Goal: Book appointment/travel/reservation

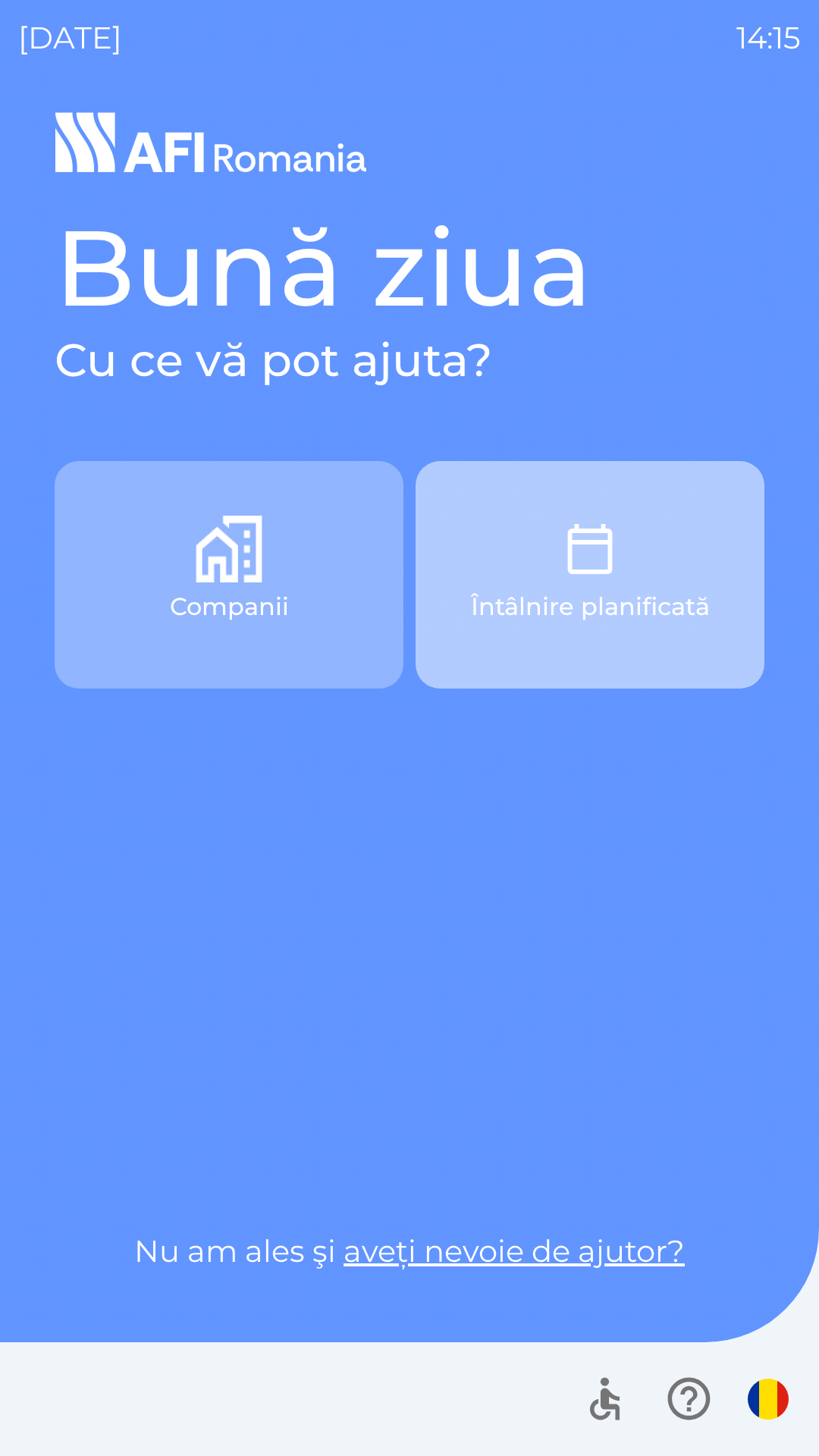
click at [583, 576] on img "button" at bounding box center [590, 549] width 67 height 67
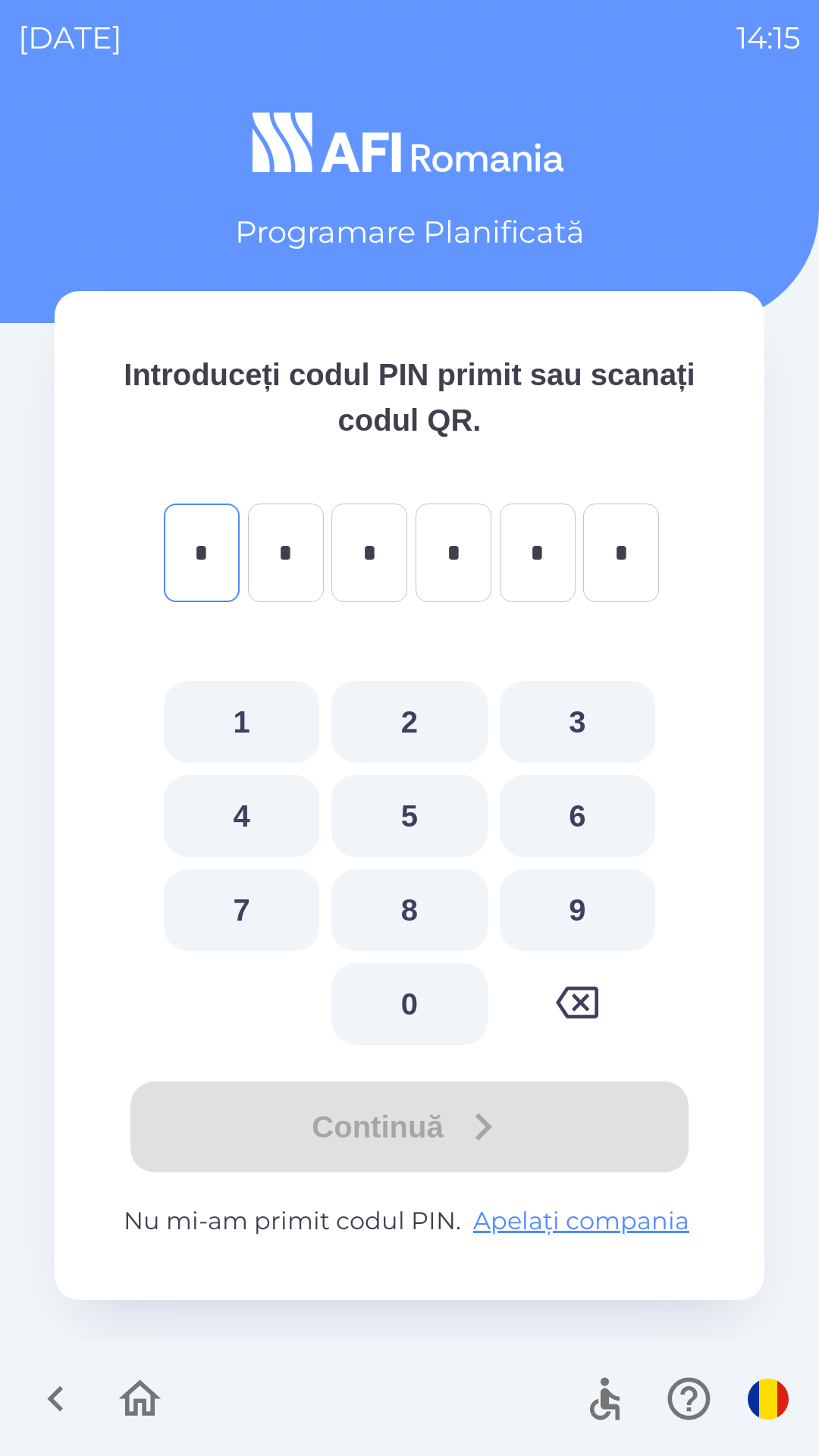
click at [138, 1391] on icon "button" at bounding box center [140, 1399] width 51 height 51
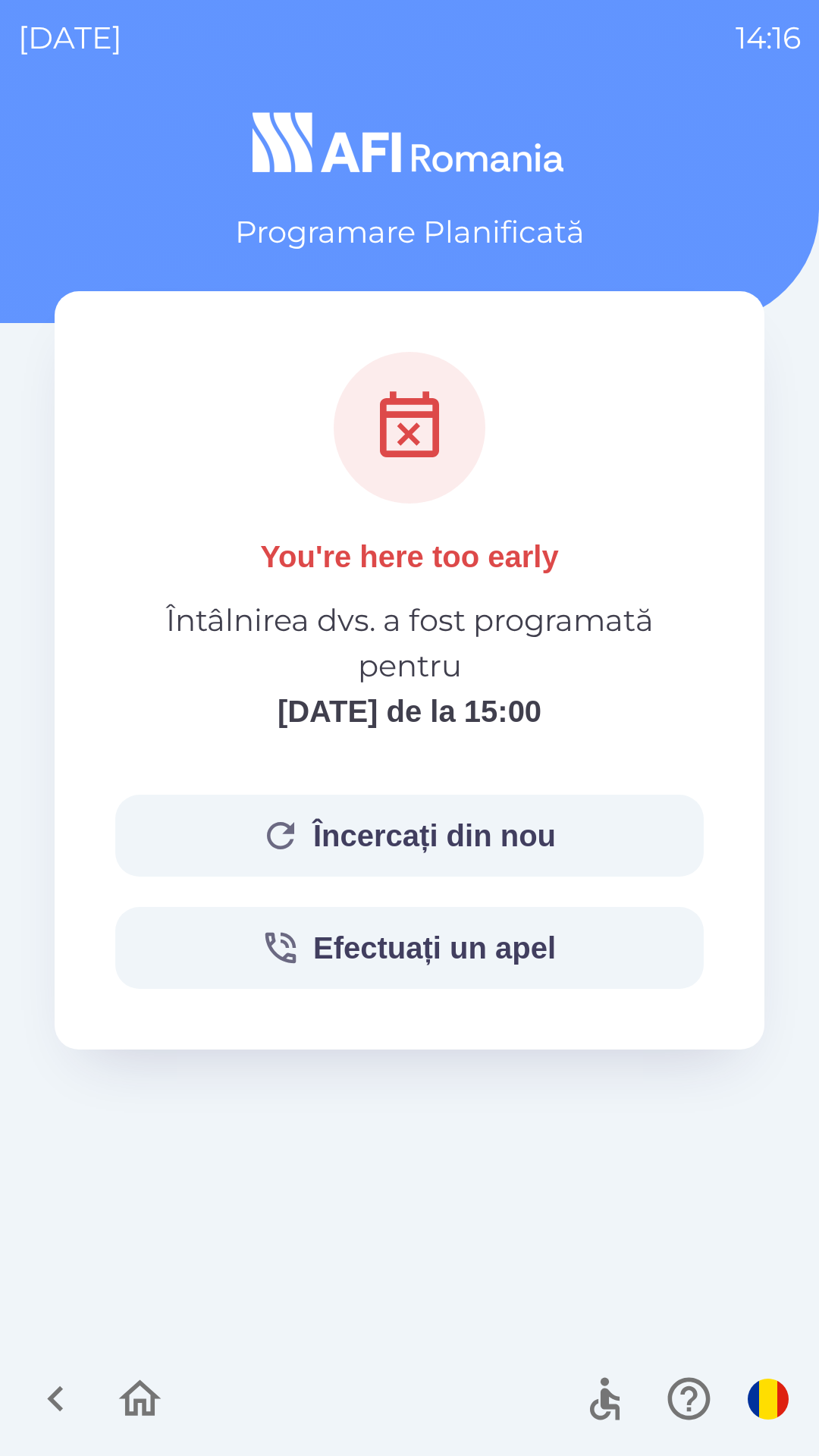
click at [478, 942] on button "Efectuați un apel" at bounding box center [410, 948] width 588 height 82
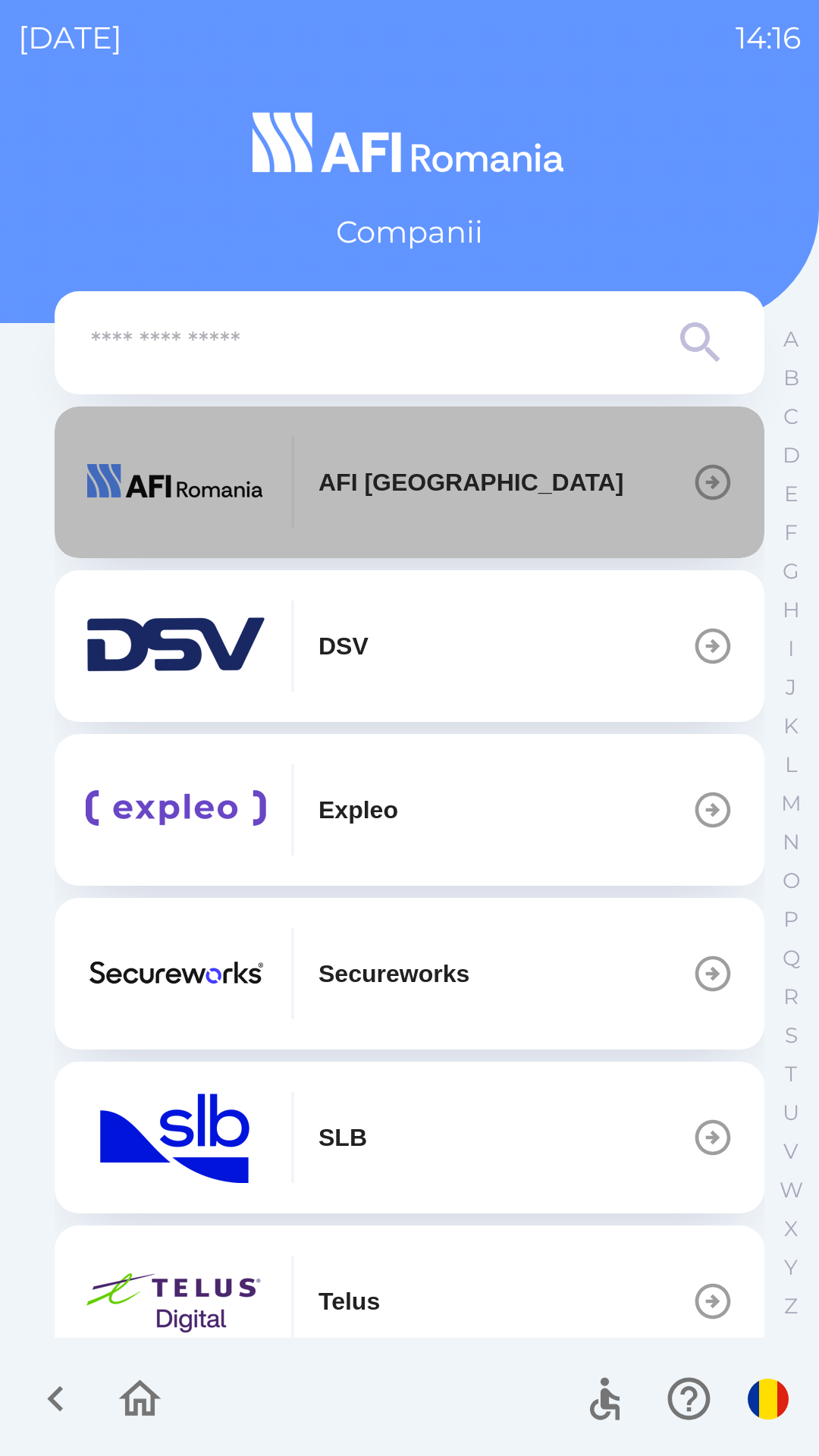
click at [489, 492] on button "AFI [GEOGRAPHIC_DATA]" at bounding box center [409, 482] width 710 height 152
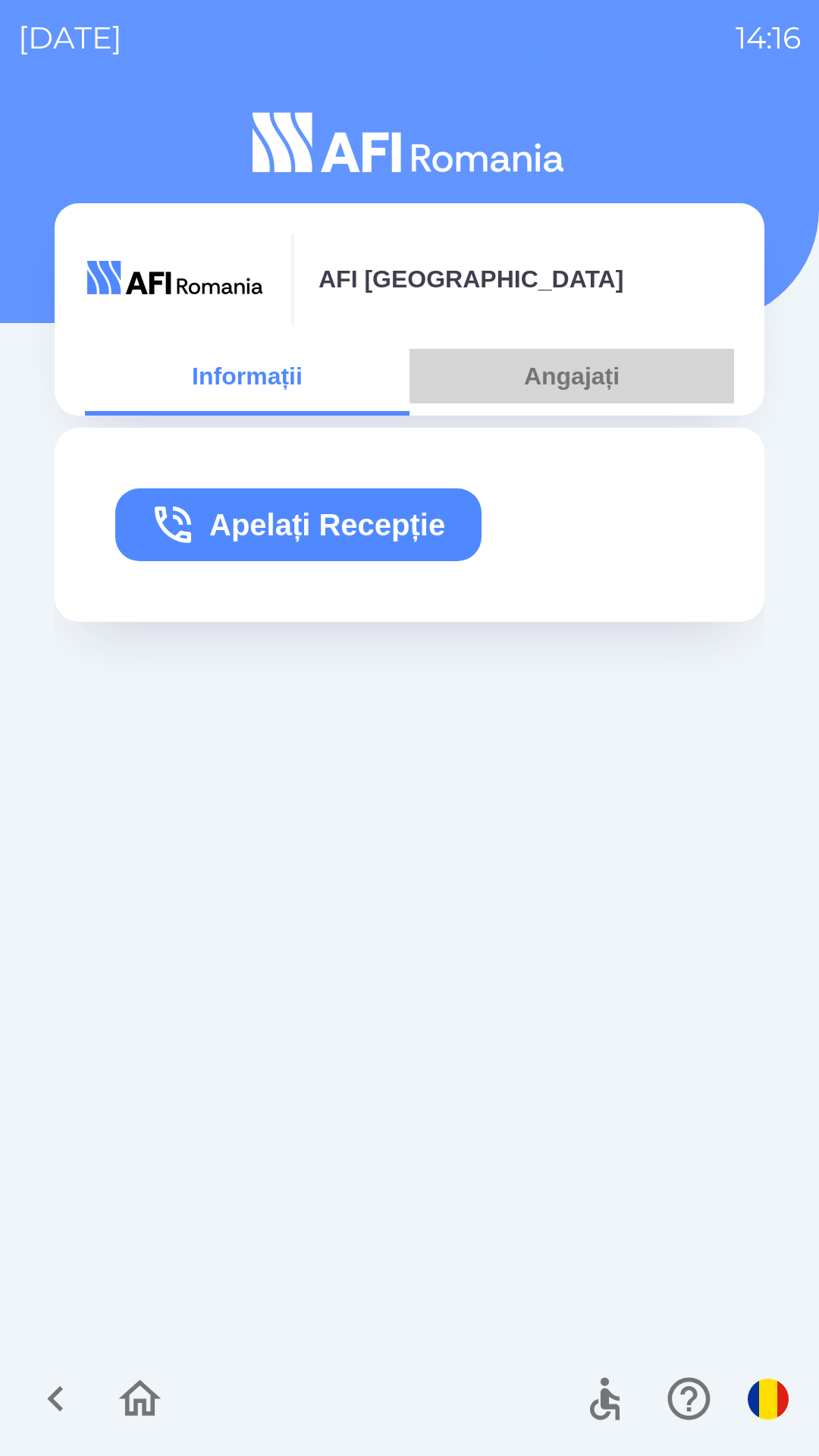
click at [527, 373] on button "Angajați" at bounding box center [572, 375] width 325 height 54
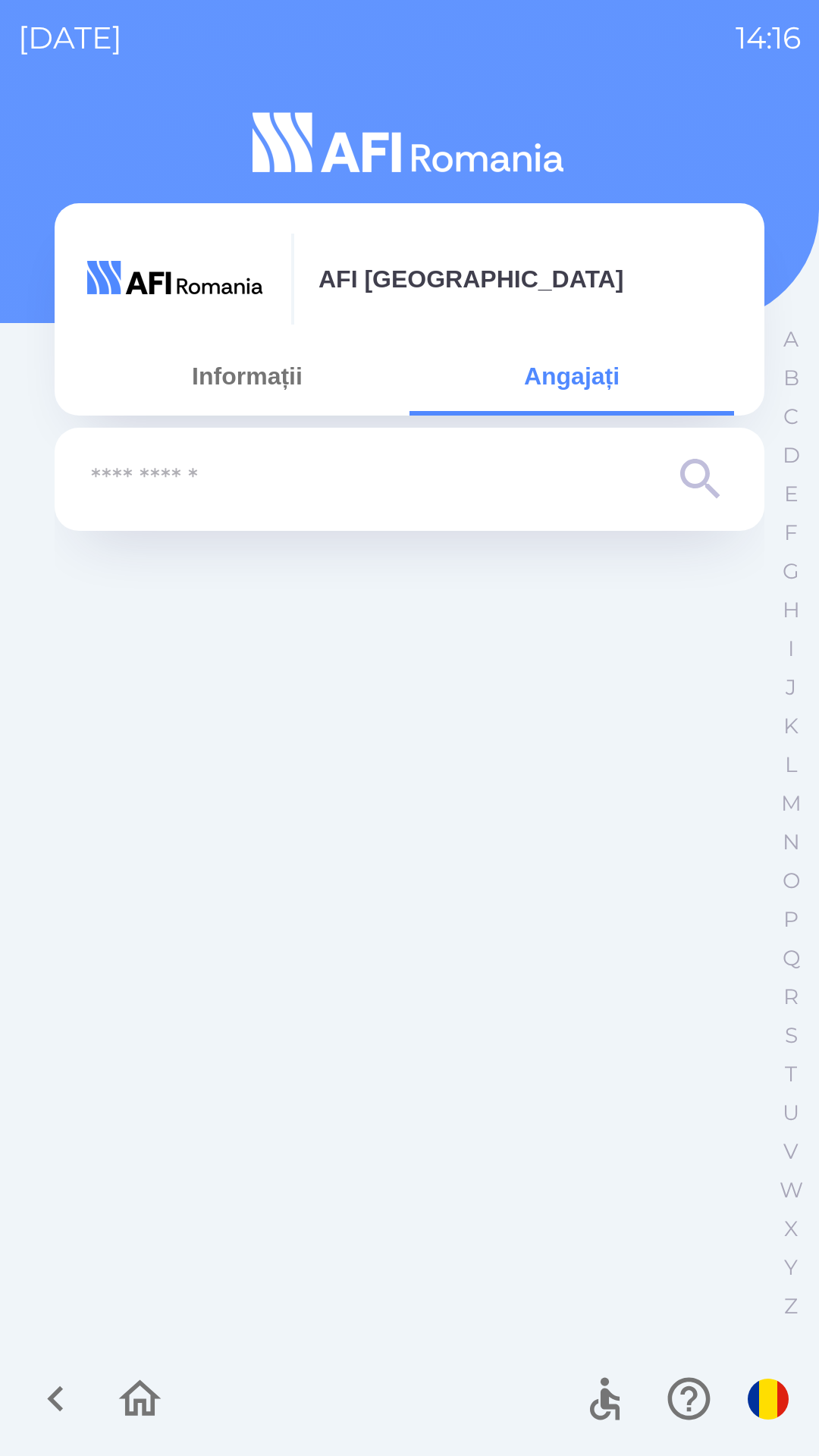
click at [231, 385] on button "Informații" at bounding box center [247, 375] width 325 height 54
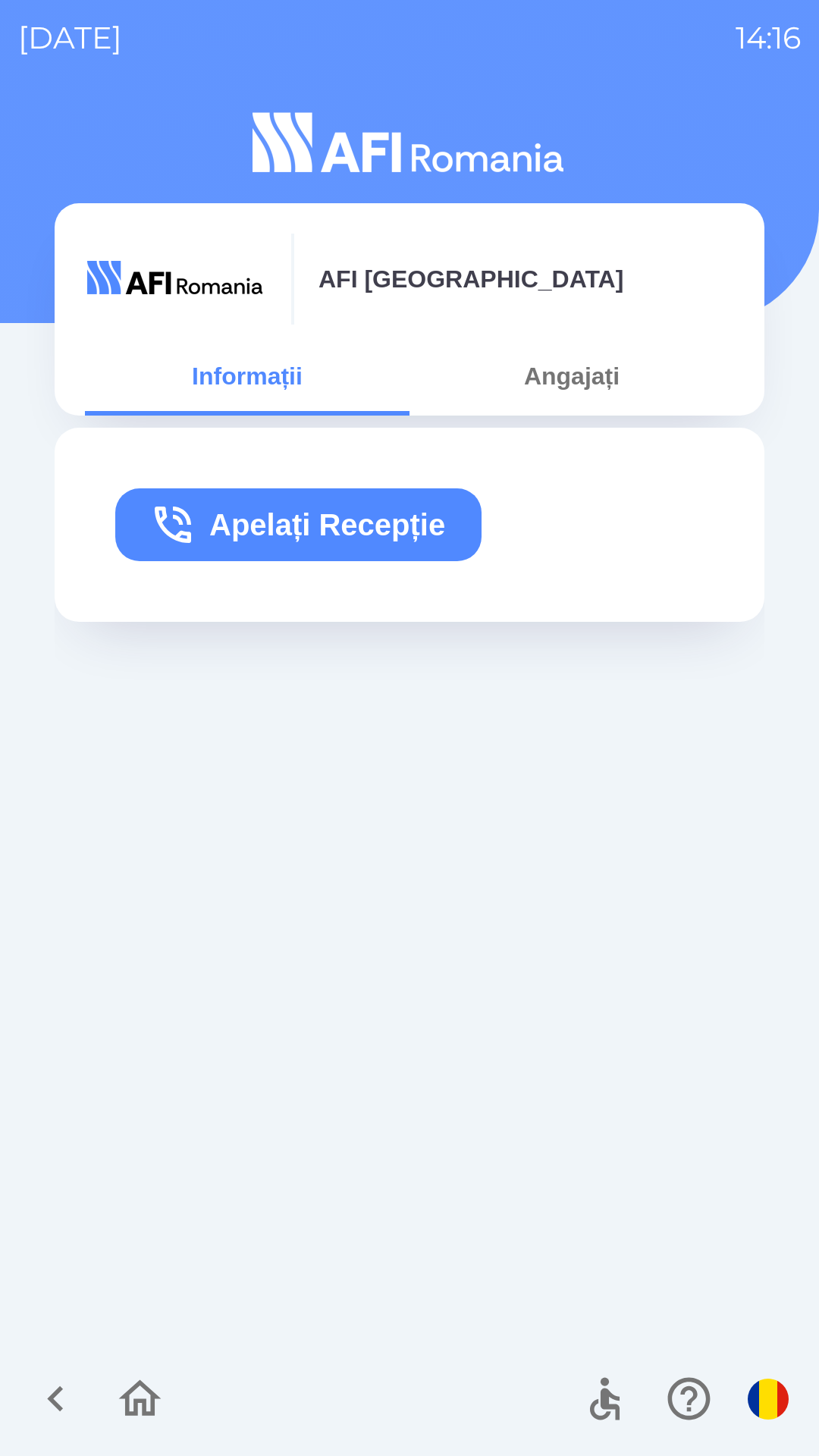
click at [326, 552] on button "Apelați Recepție" at bounding box center [299, 525] width 367 height 73
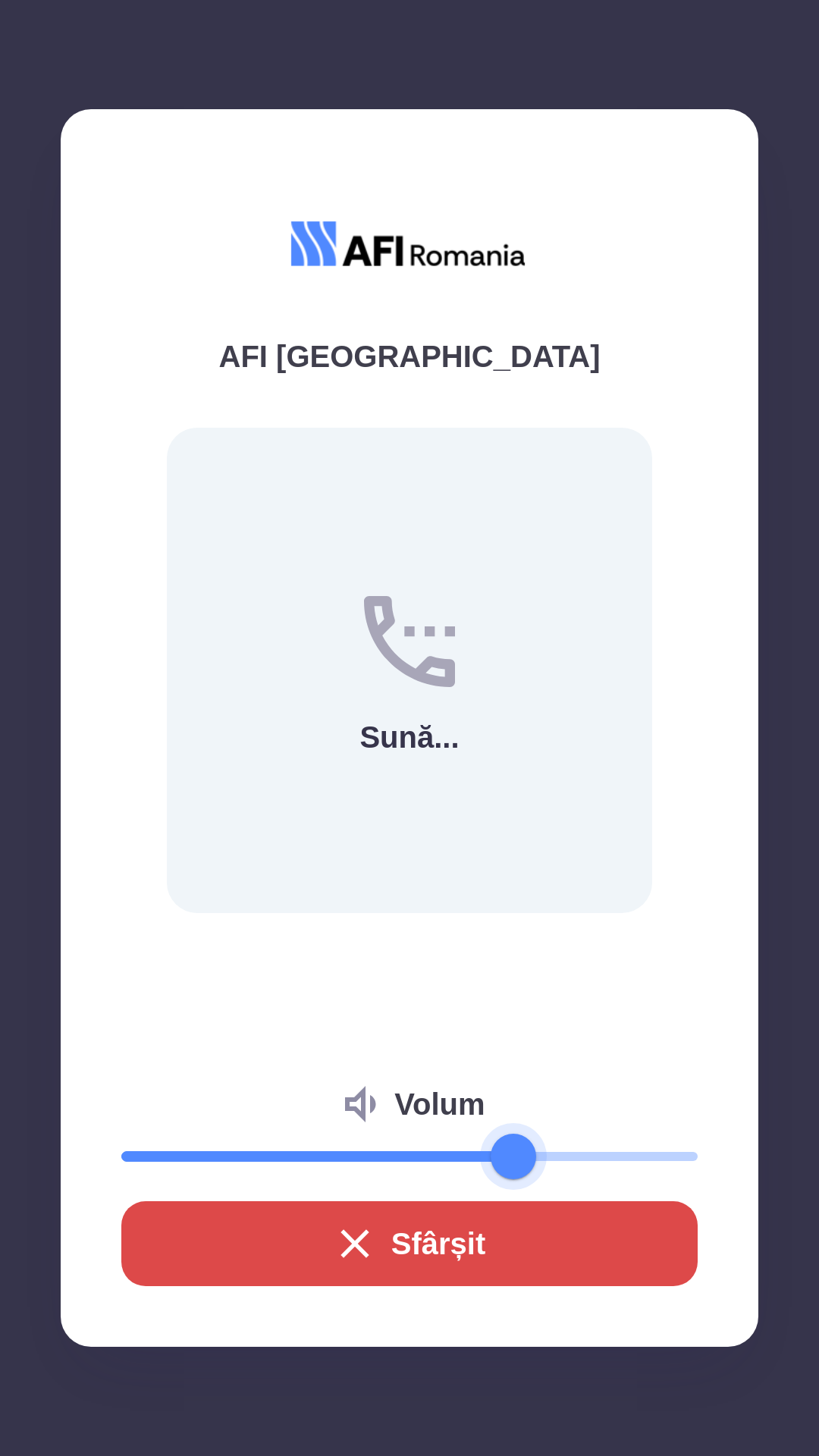
type input "**"
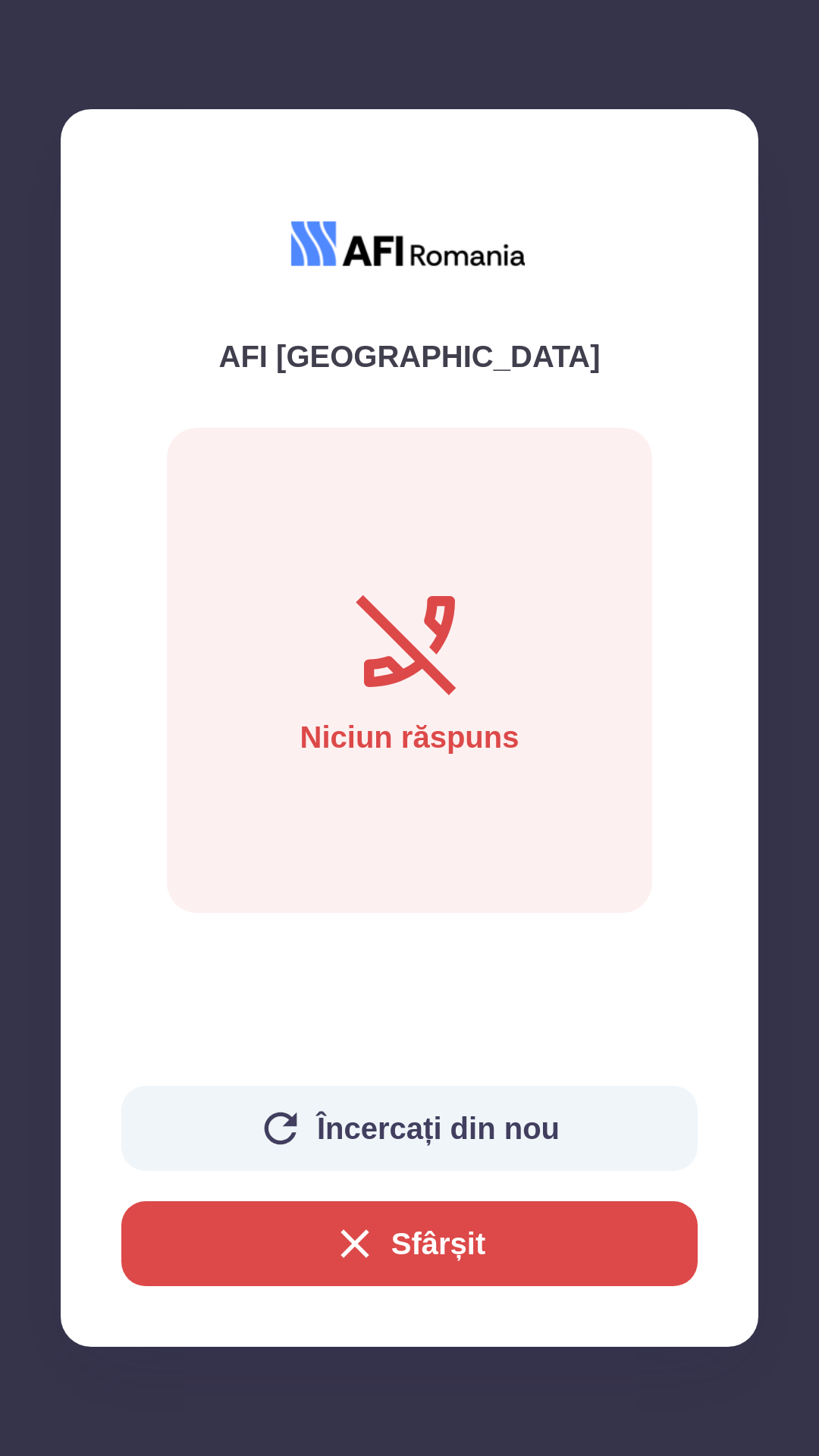
click at [556, 1244] on button "Sfârșit" at bounding box center [409, 1244] width 577 height 85
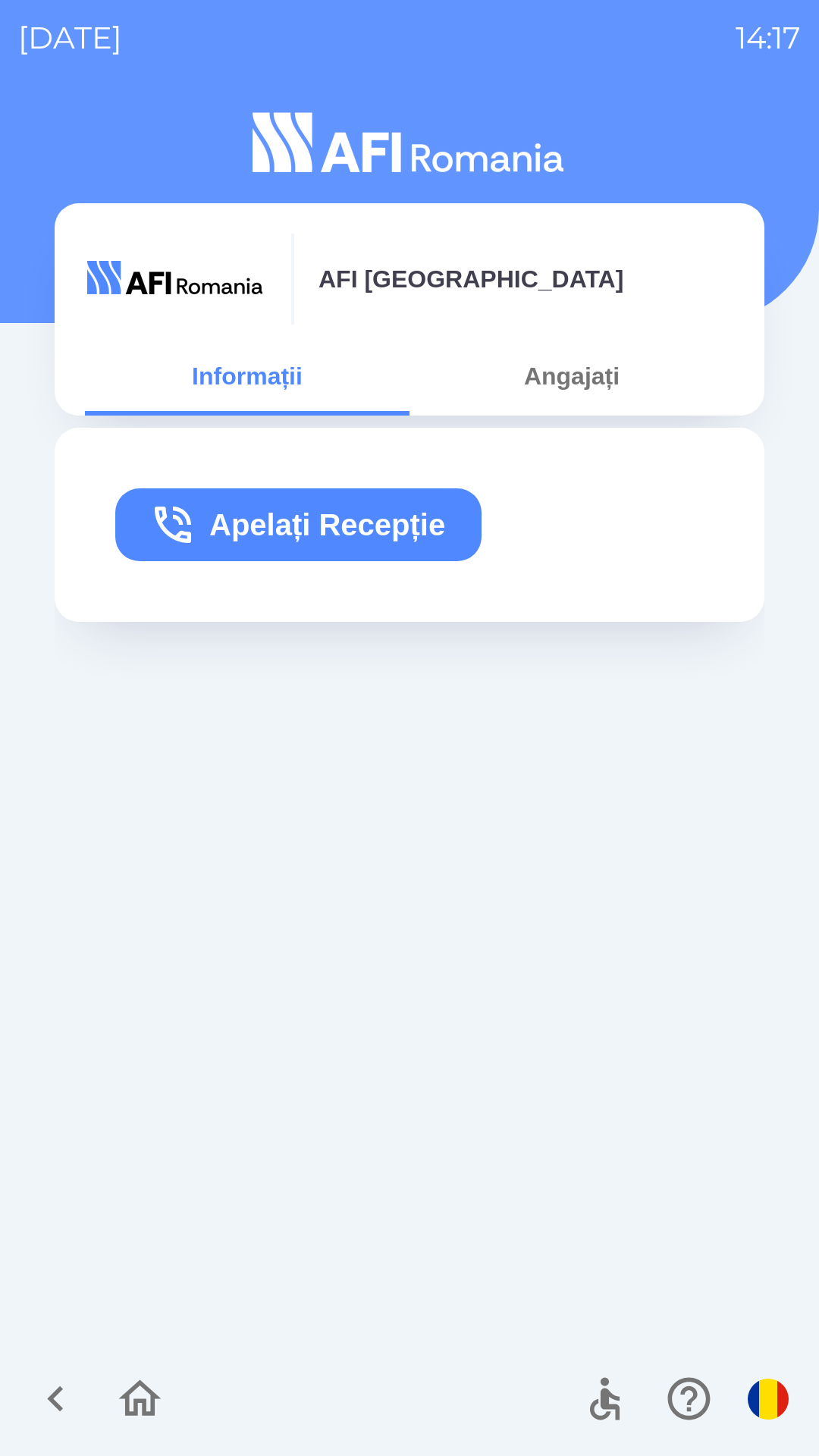
click at [149, 1404] on icon "button" at bounding box center [140, 1399] width 51 height 51
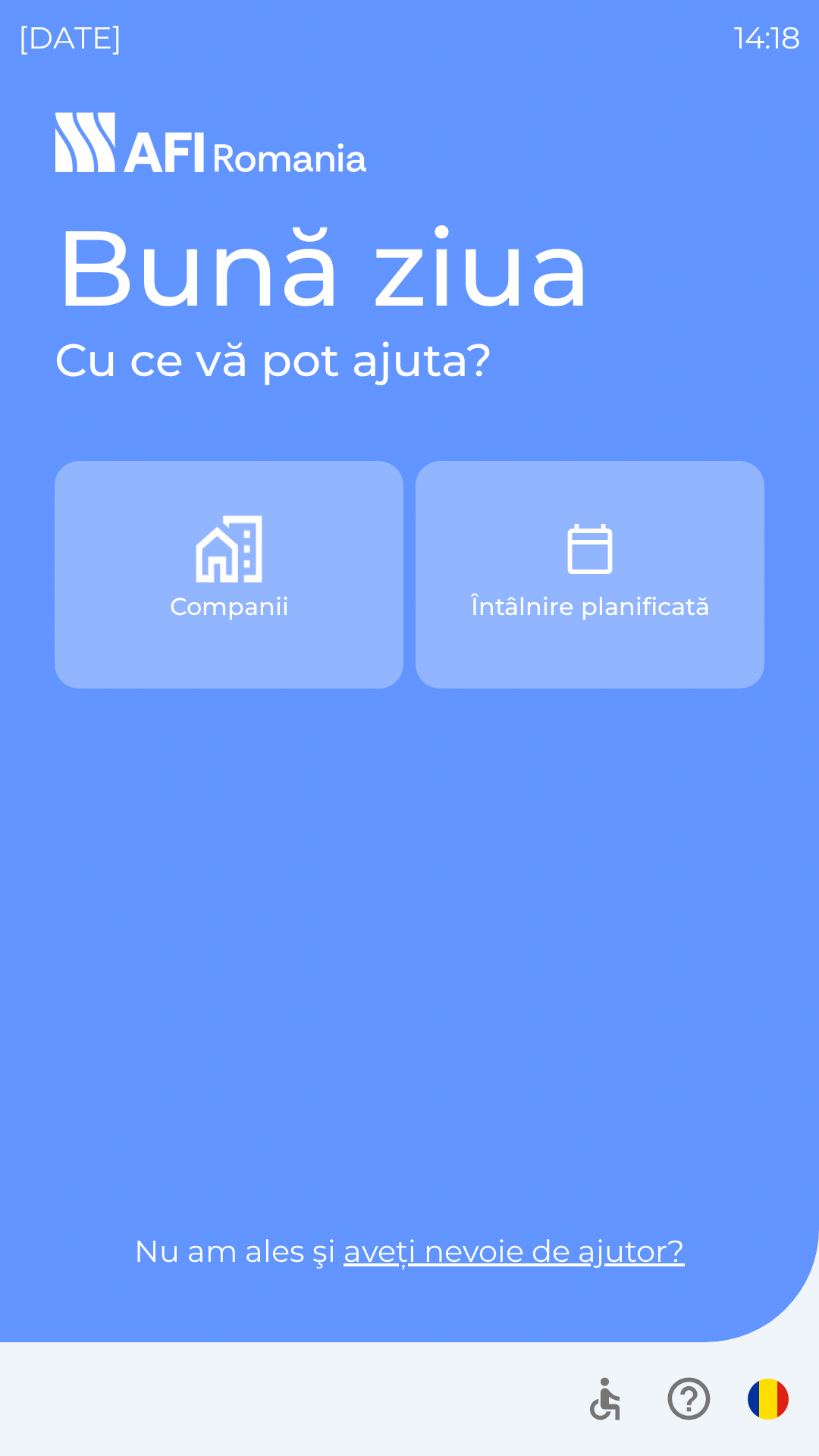
click at [233, 608] on p "Companii" at bounding box center [229, 606] width 119 height 36
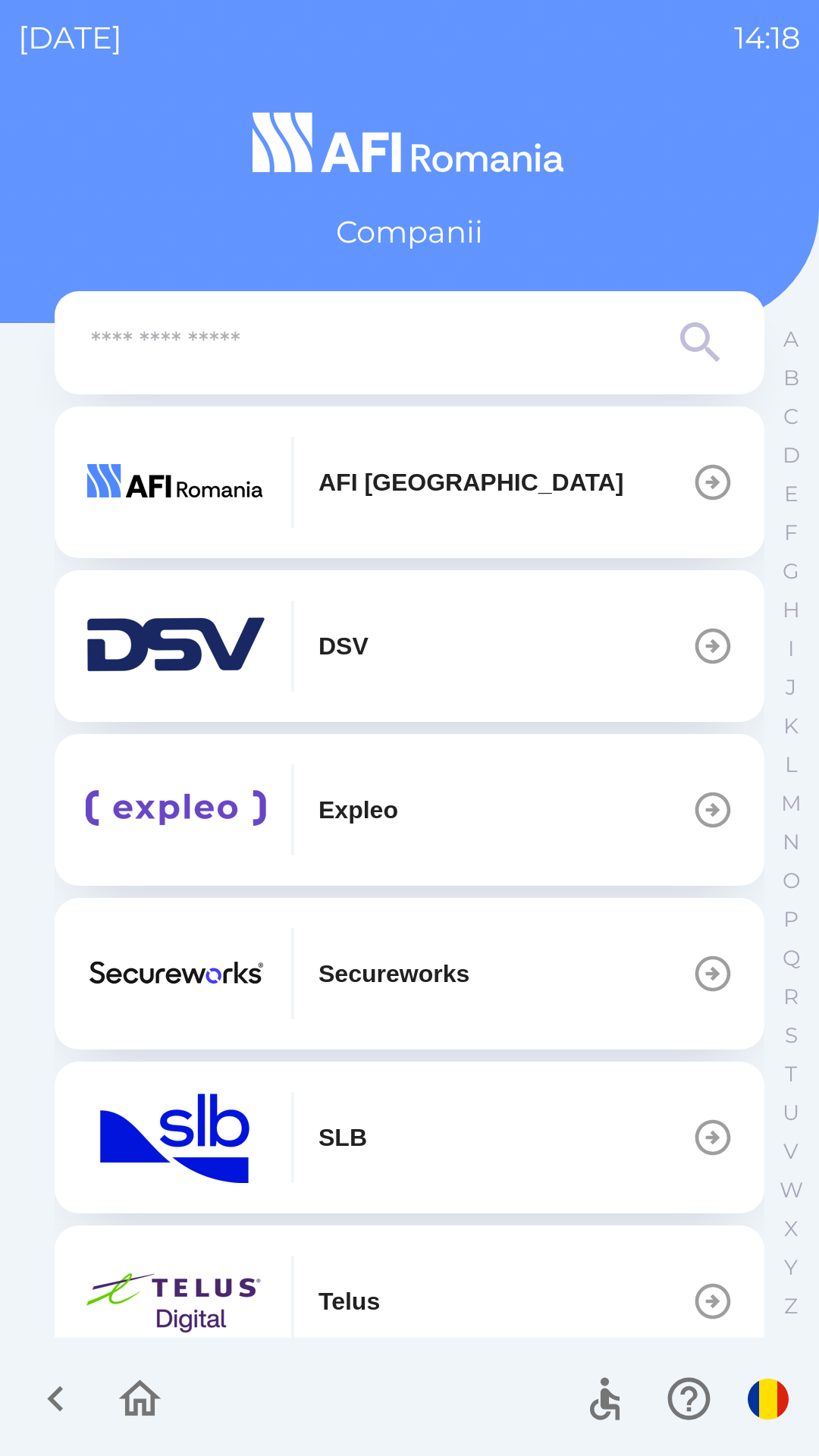
click at [481, 508] on button "AFI [GEOGRAPHIC_DATA]" at bounding box center [409, 482] width 710 height 152
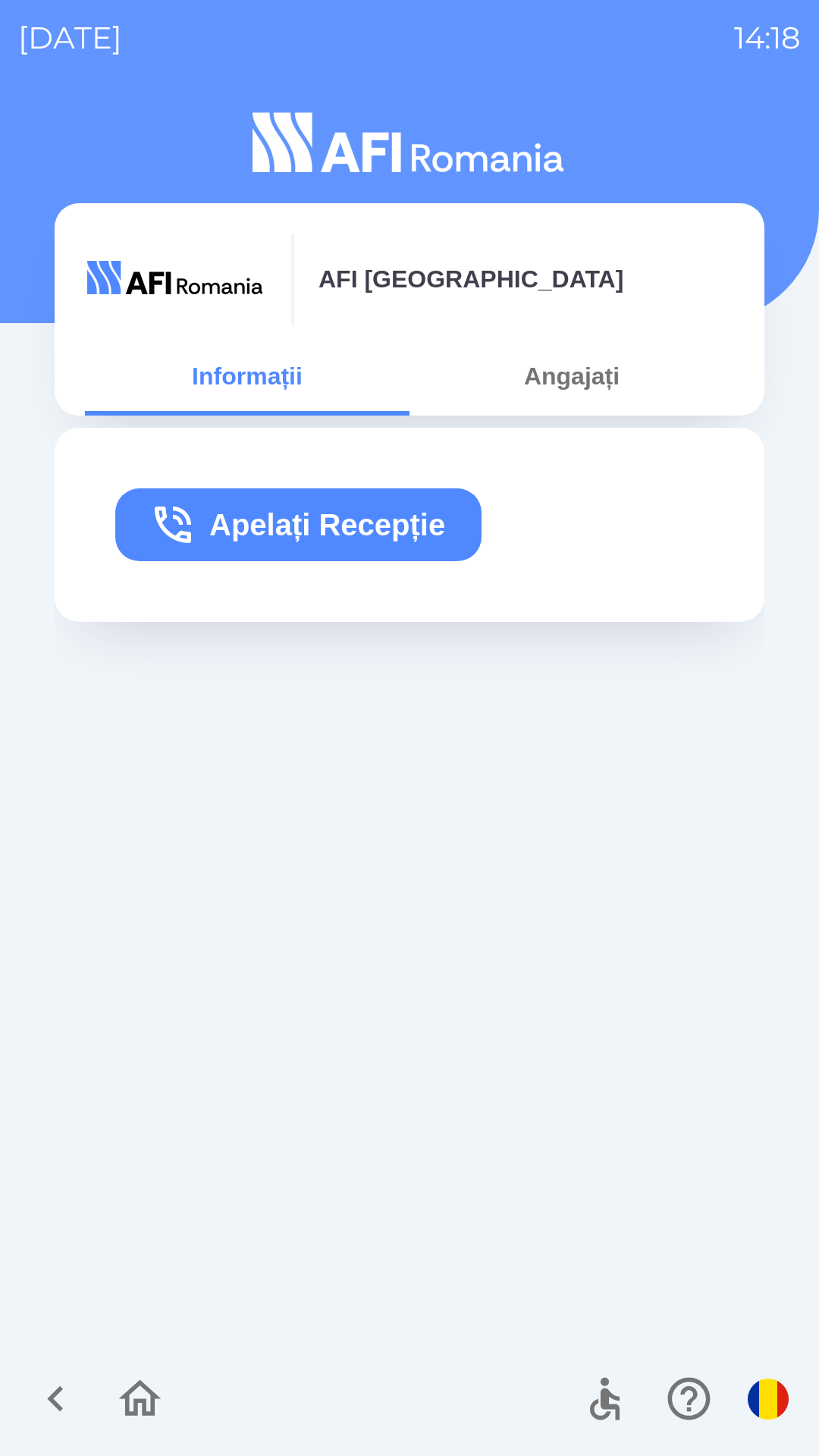
click at [431, 525] on button "Apelați Recepție" at bounding box center [299, 525] width 367 height 73
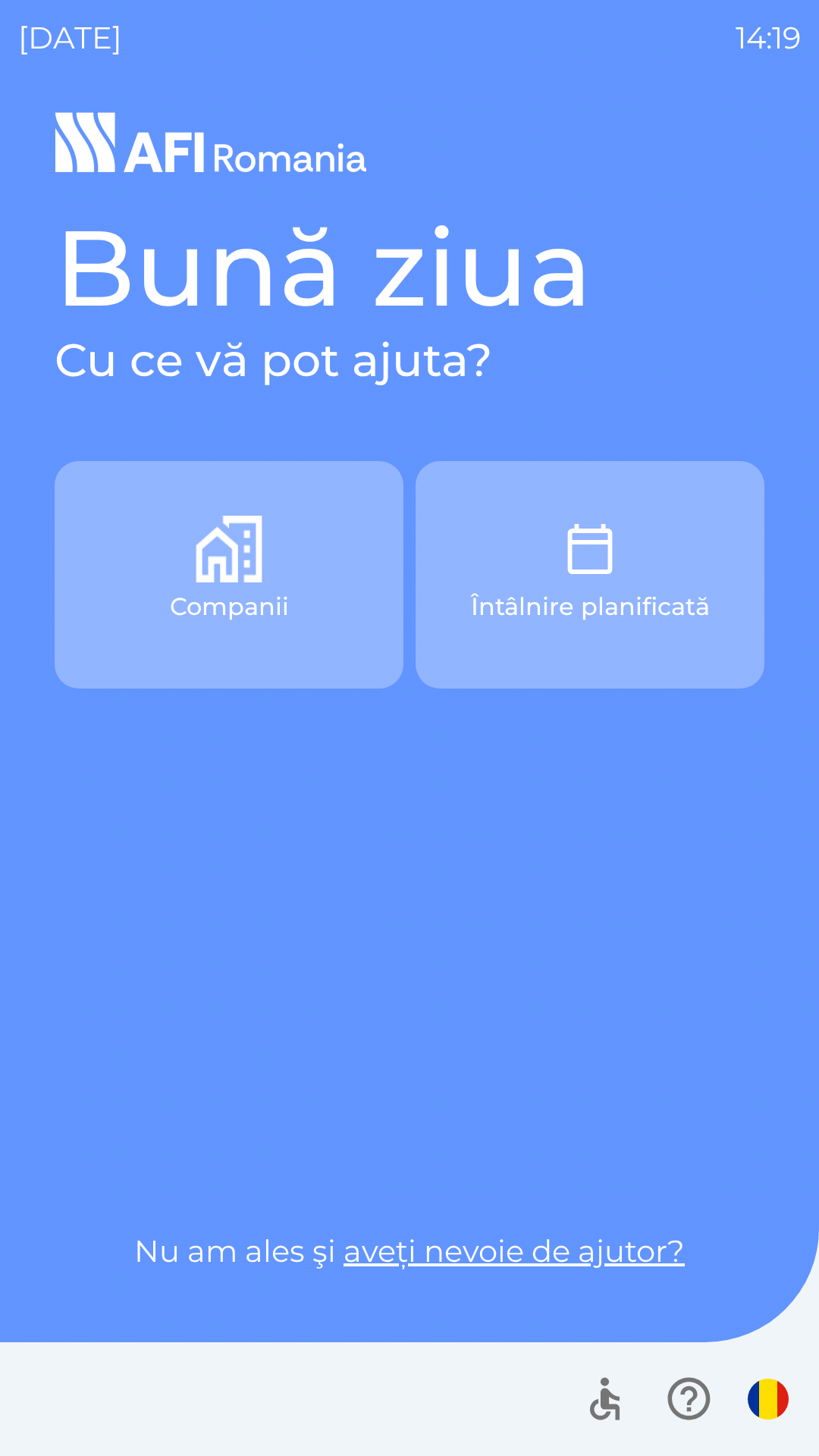
click at [327, 610] on button "Companii" at bounding box center [228, 574] width 349 height 227
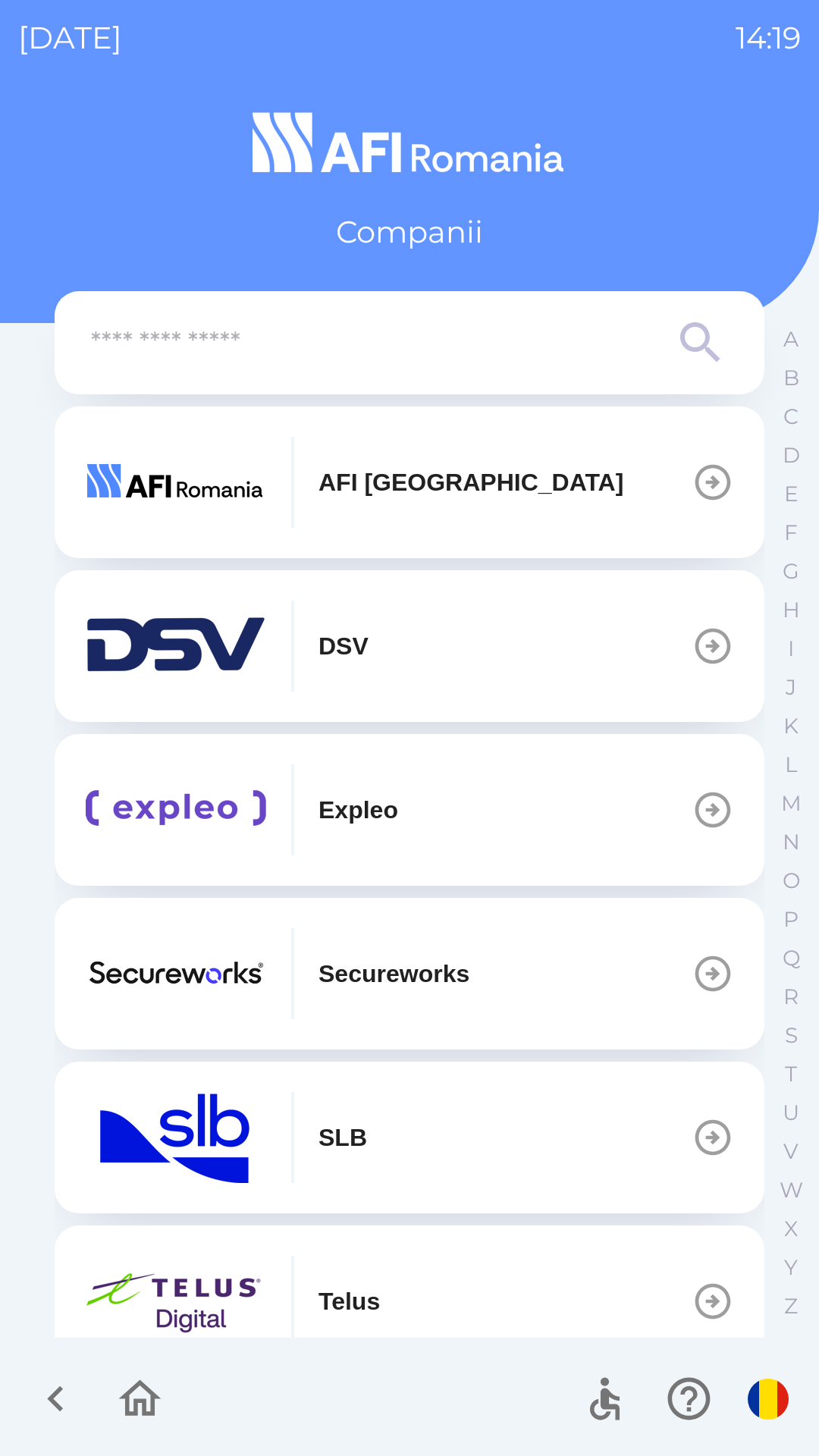
click at [430, 492] on p "AFI [GEOGRAPHIC_DATA]" at bounding box center [471, 482] width 305 height 36
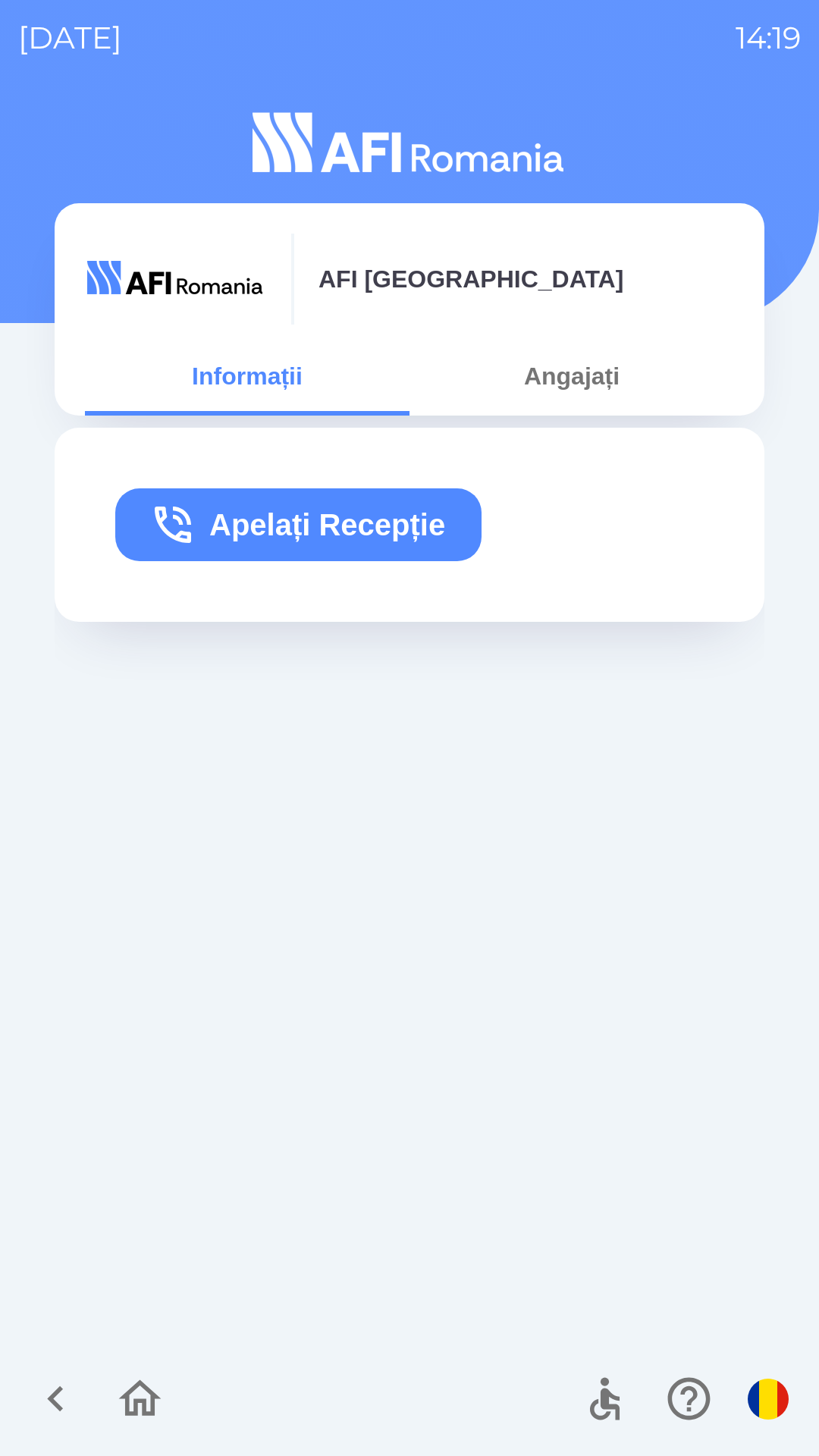
click at [418, 514] on button "Apelați Recepție" at bounding box center [299, 525] width 367 height 73
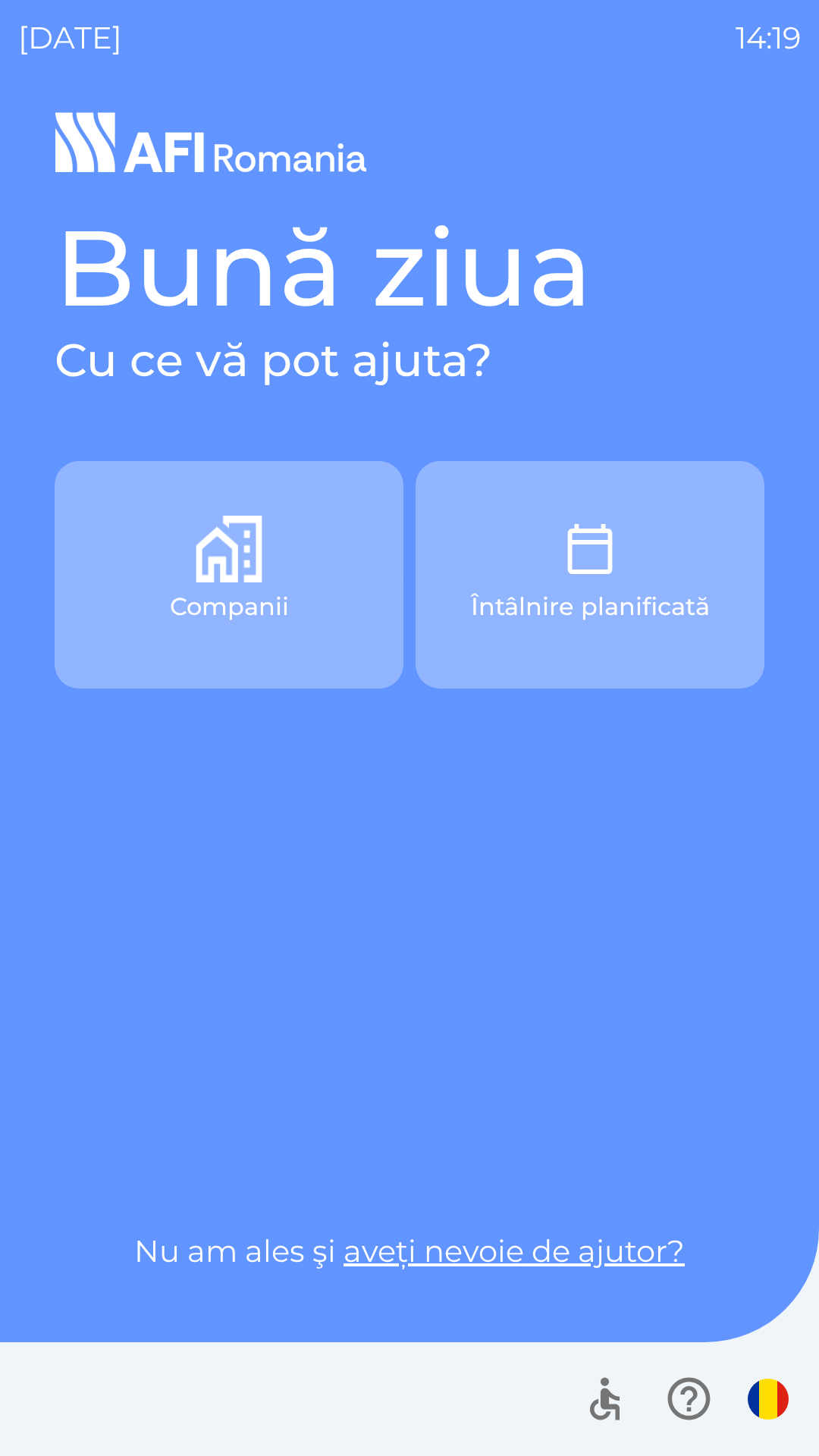
click at [290, 591] on button "Companii" at bounding box center [228, 574] width 349 height 227
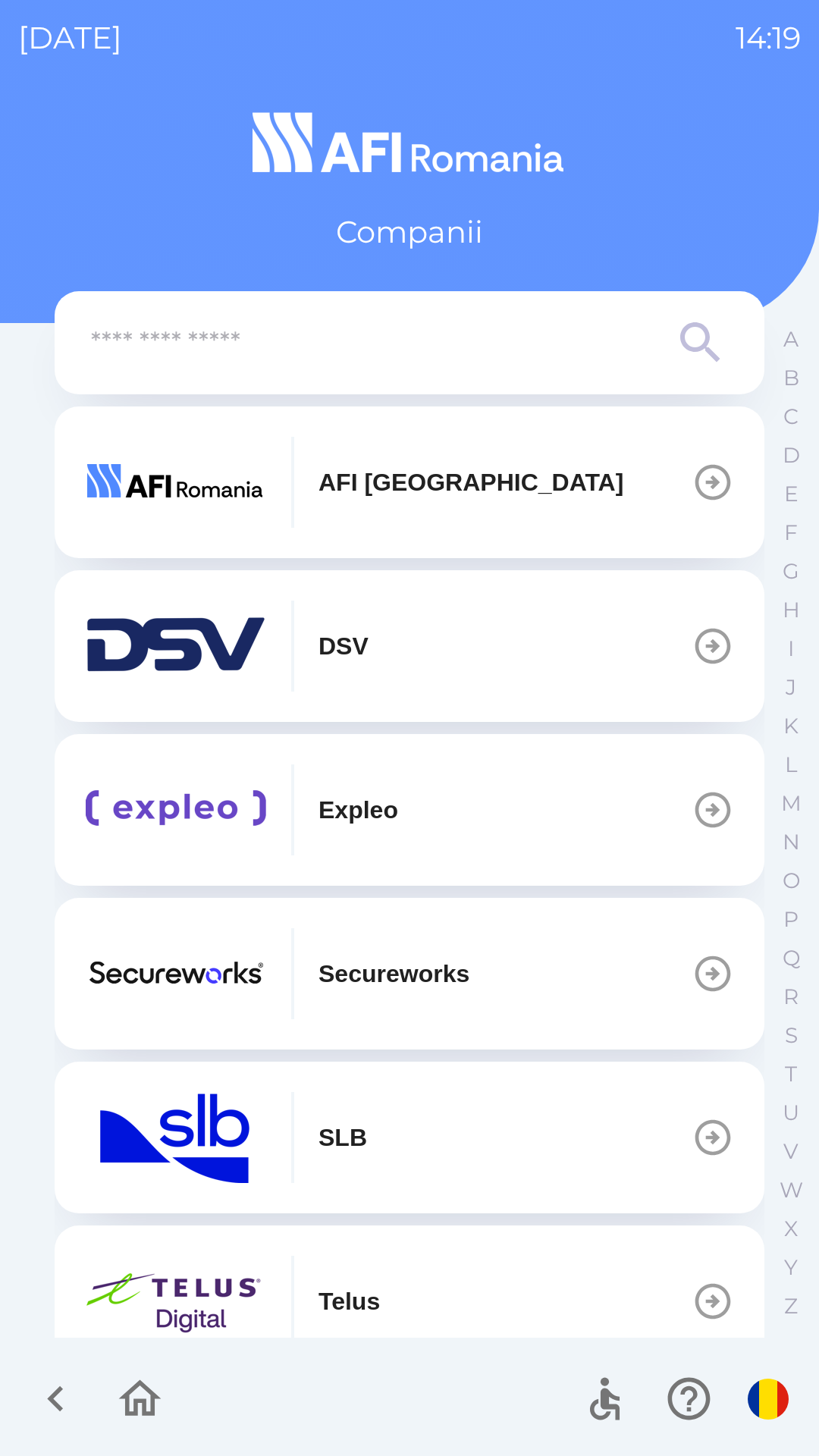
click at [309, 496] on div "AFI [GEOGRAPHIC_DATA]" at bounding box center [354, 482] width 538 height 91
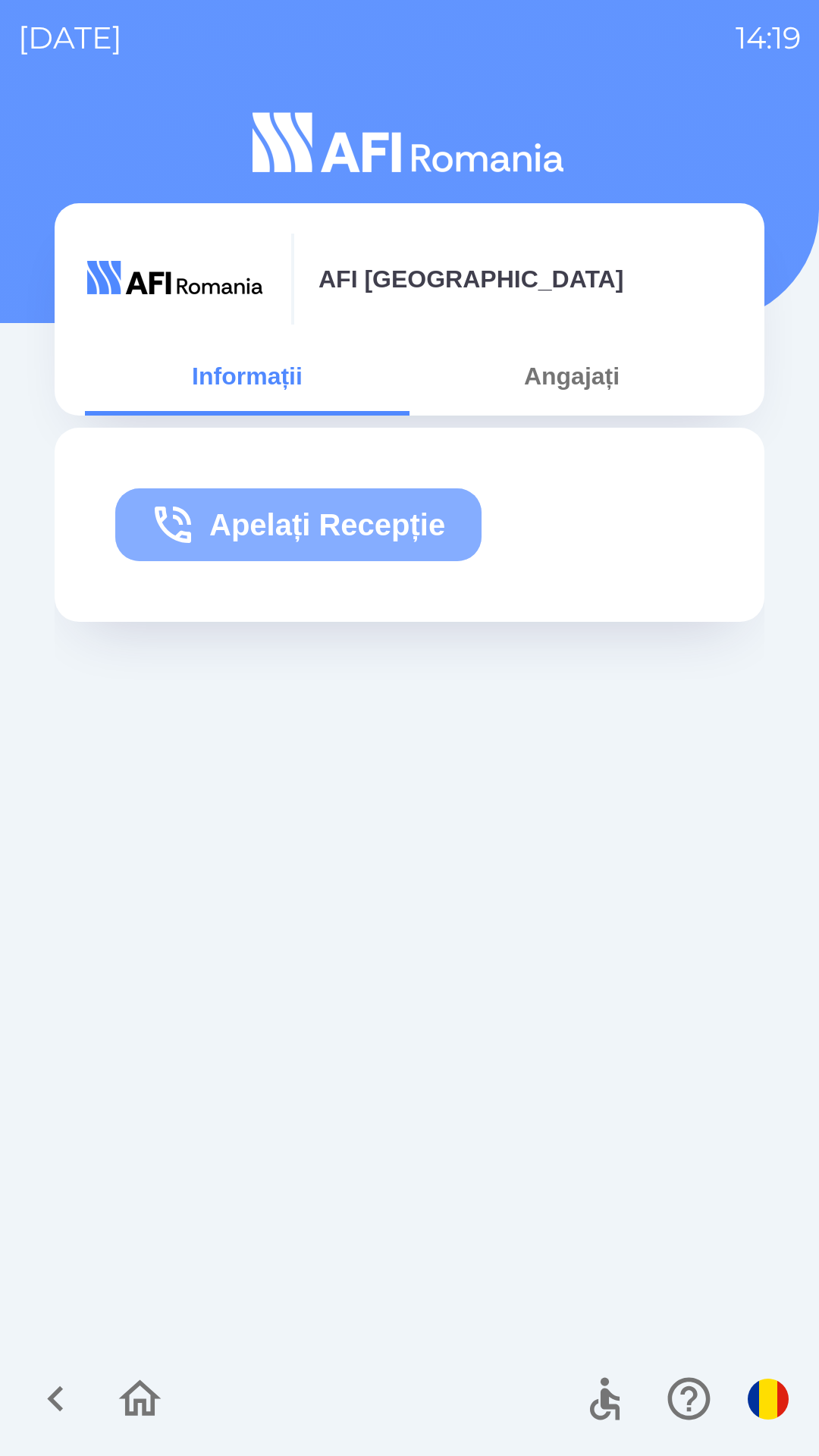
click at [356, 500] on button "Apelați Recepție" at bounding box center [299, 525] width 367 height 73
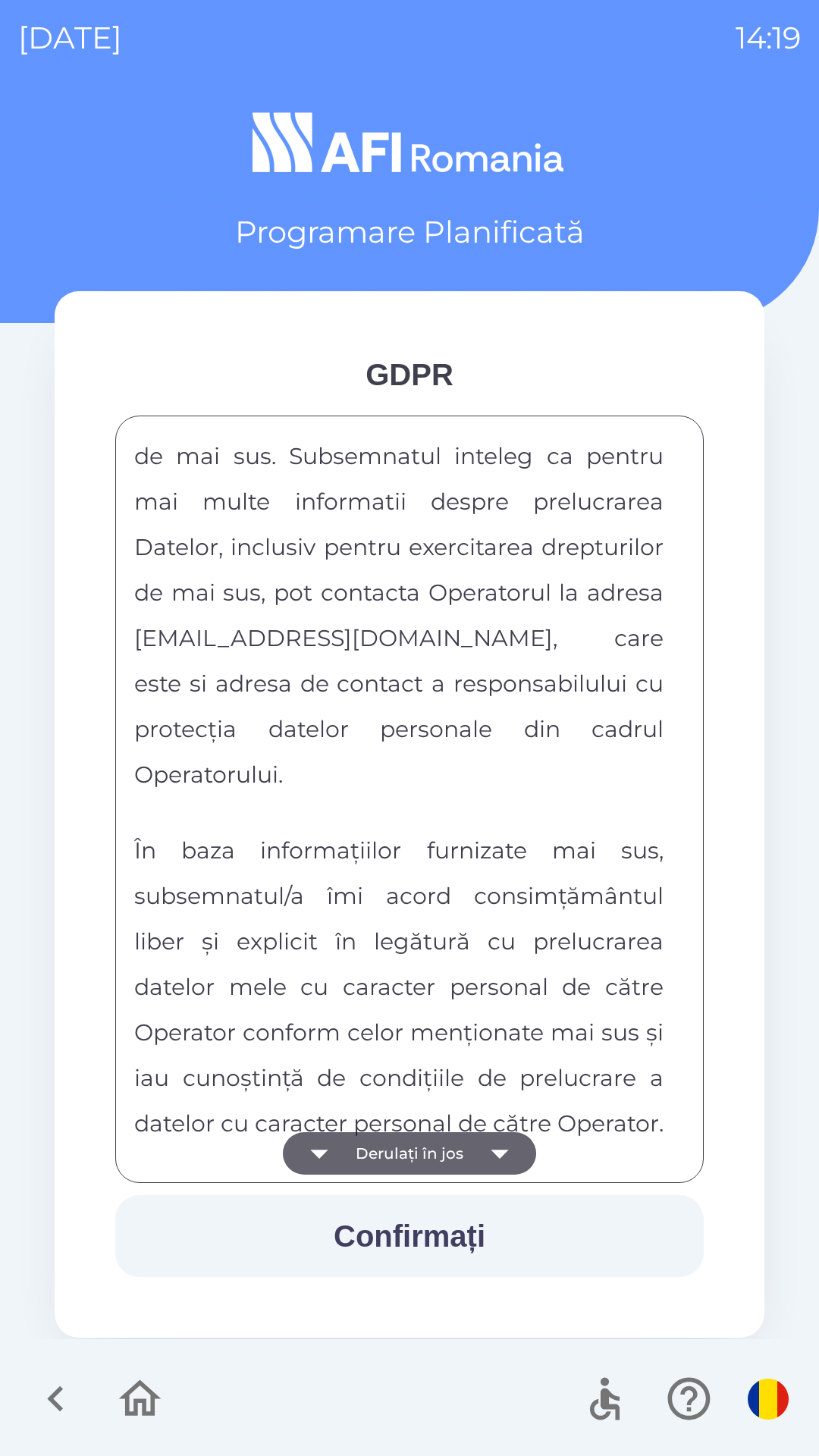
scroll to position [7976, 0]
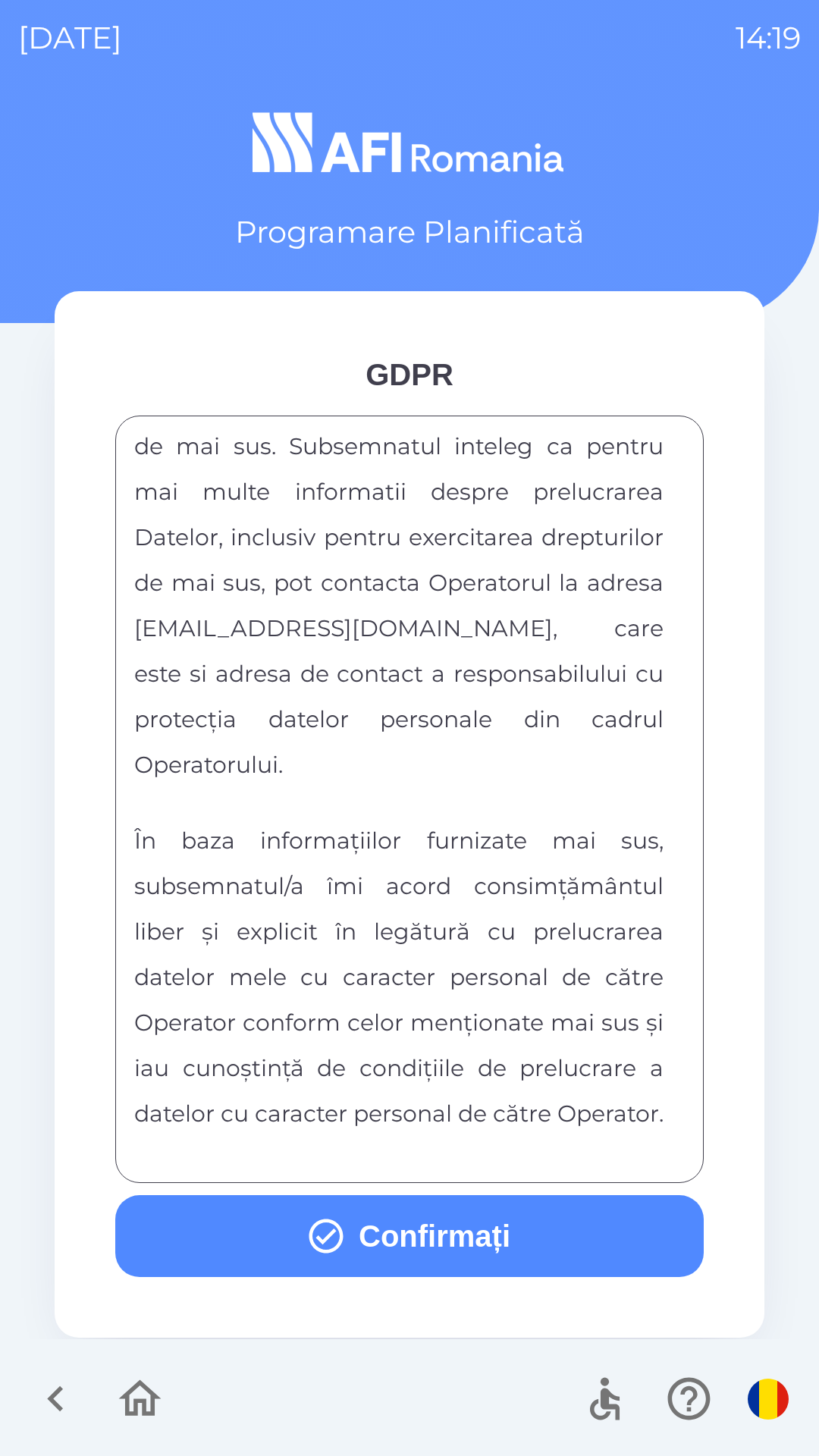
click at [475, 1227] on button "Confirmați" at bounding box center [410, 1236] width 588 height 82
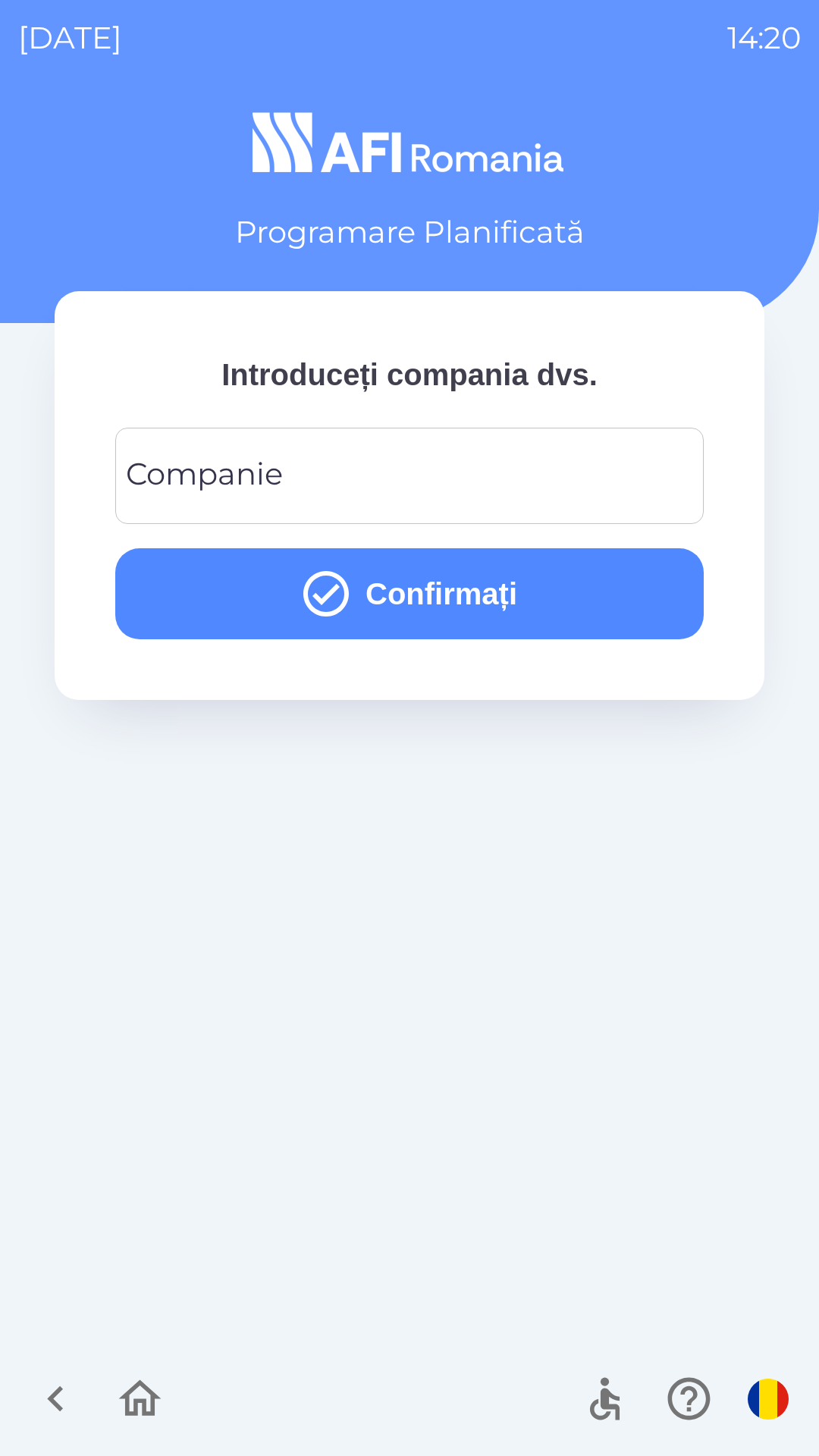
click at [402, 452] on input "Companie" at bounding box center [410, 476] width 552 height 60
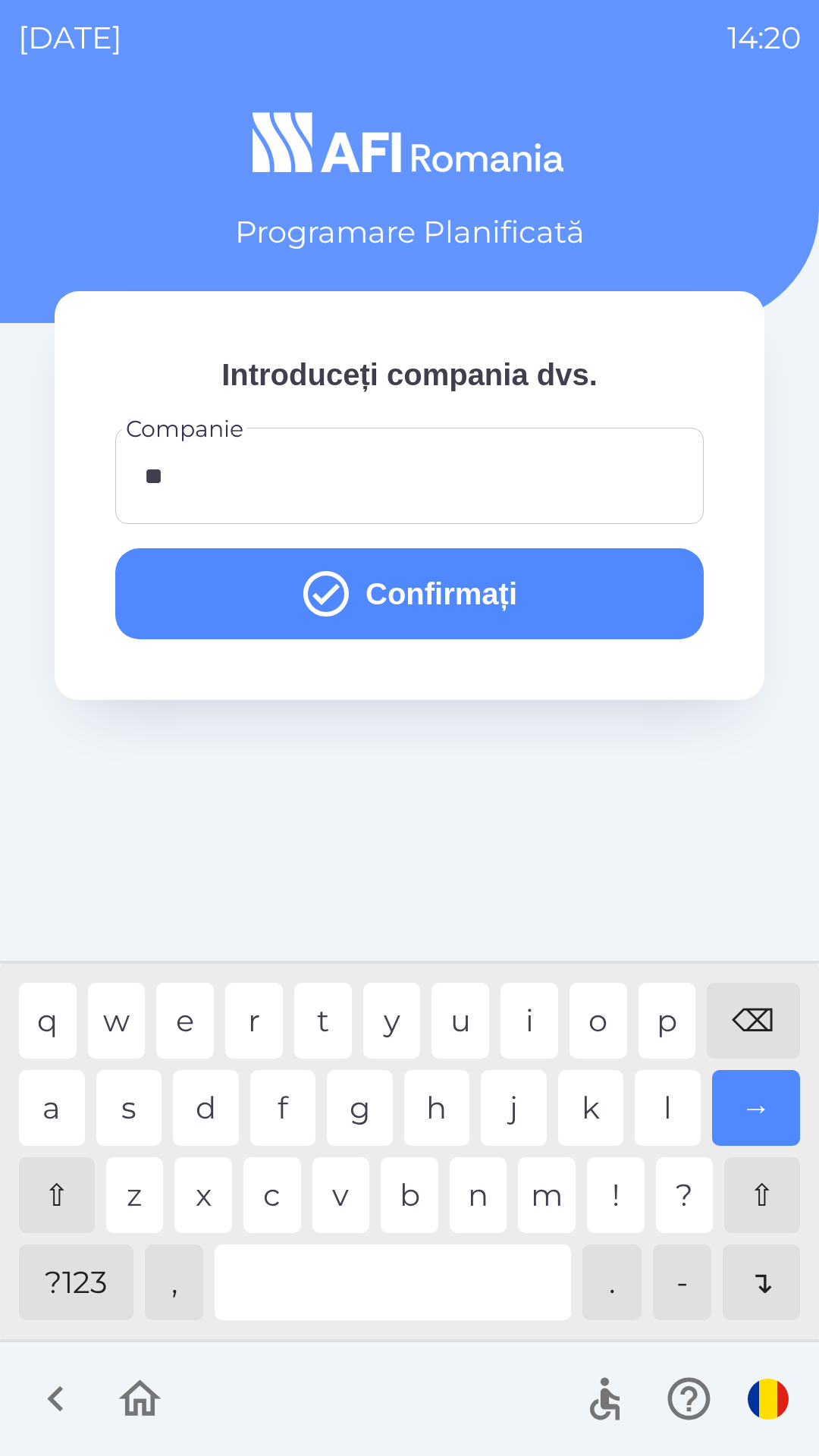
click at [286, 1109] on div "f" at bounding box center [283, 1108] width 66 height 76
type input "***"
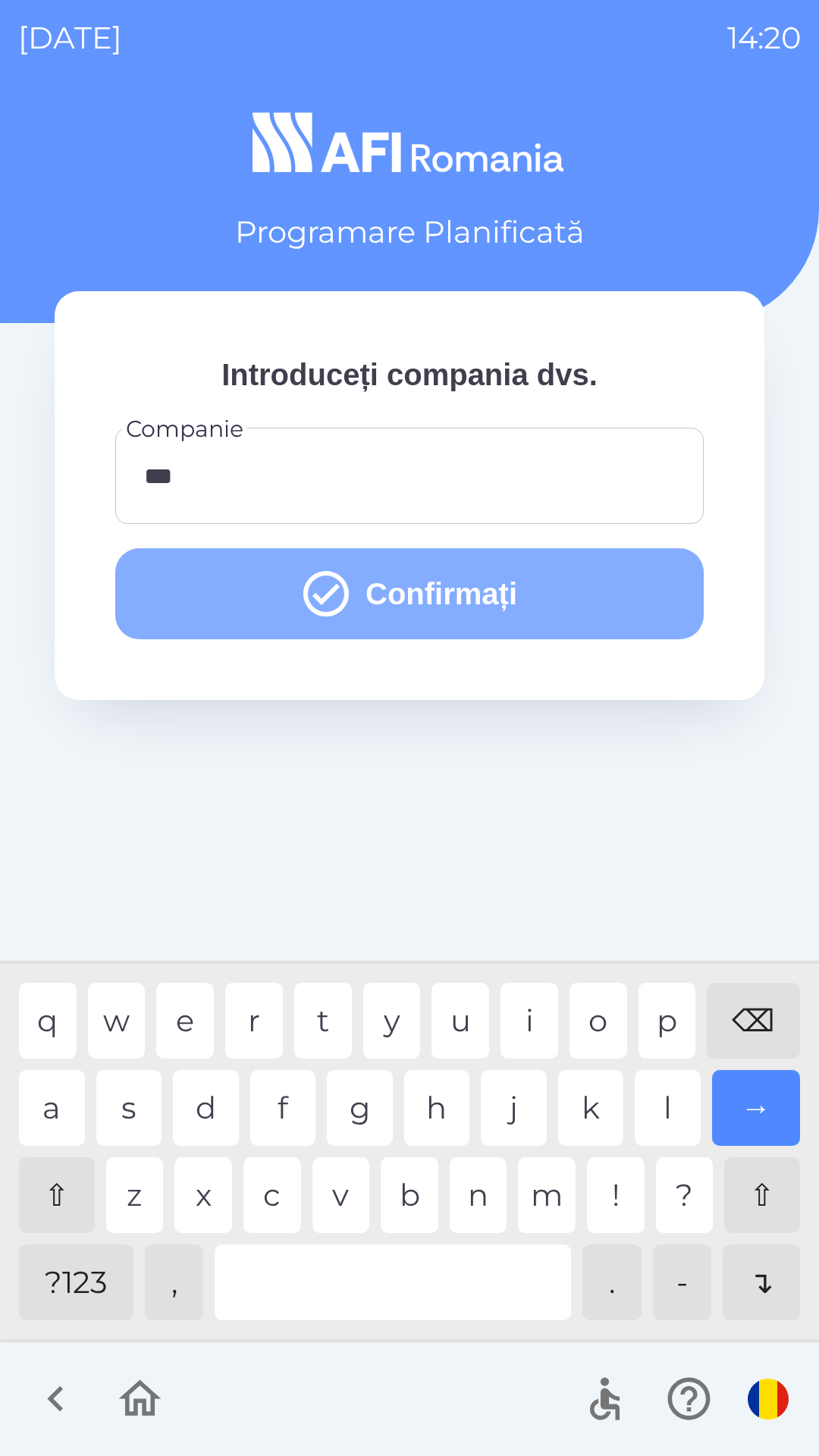
click at [520, 592] on button "Confirmați" at bounding box center [410, 594] width 588 height 91
